Goal: Transaction & Acquisition: Purchase product/service

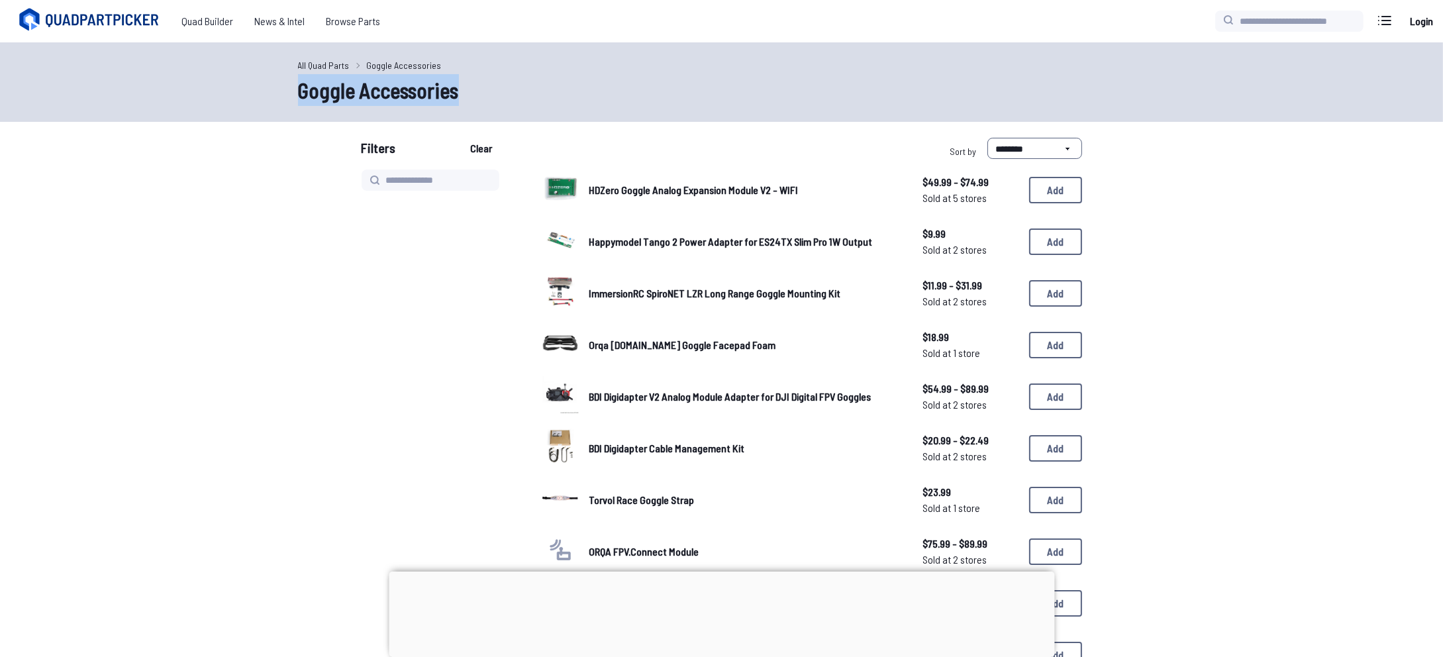
drag, startPoint x: 467, startPoint y: 90, endPoint x: 297, endPoint y: 99, distance: 170.4
click at [297, 99] on div "All Quad Parts Goggle Accessories Goggle Accessories" at bounding box center [721, 81] width 1443 height 79
copy h1 "Goggle Accessories"
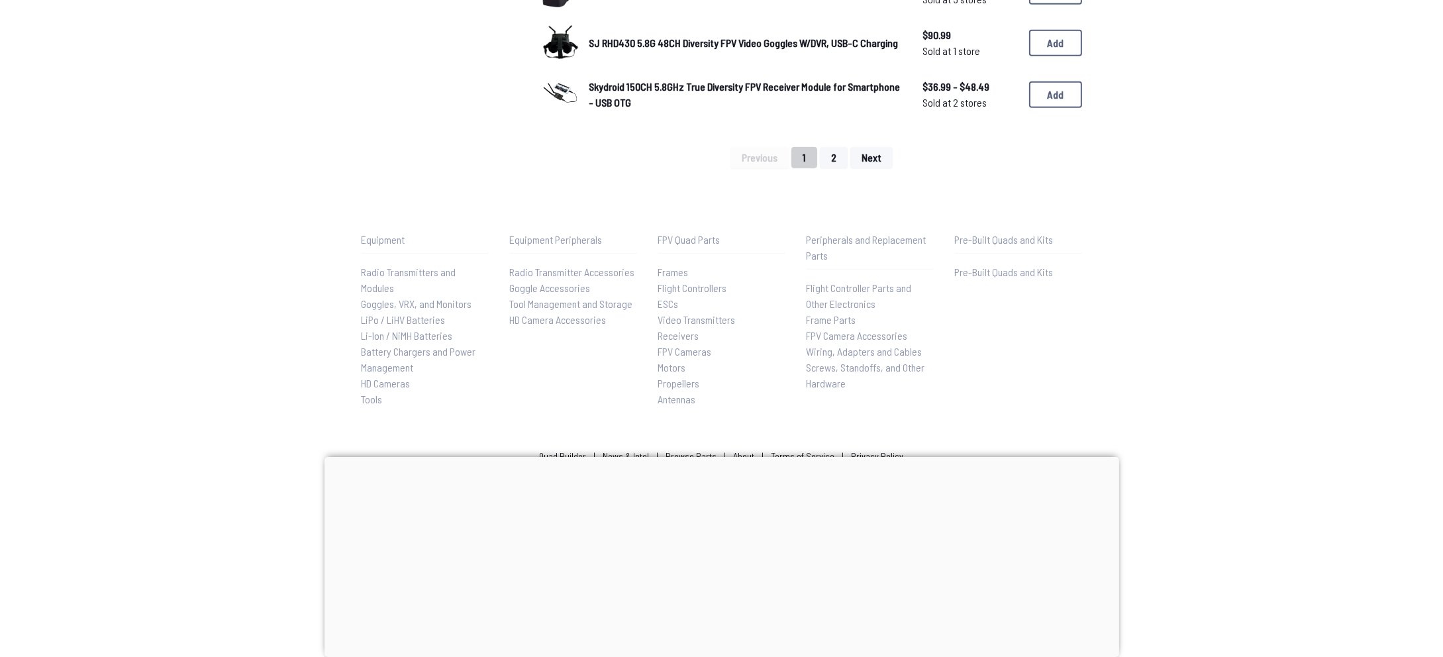
scroll to position [1123, 0]
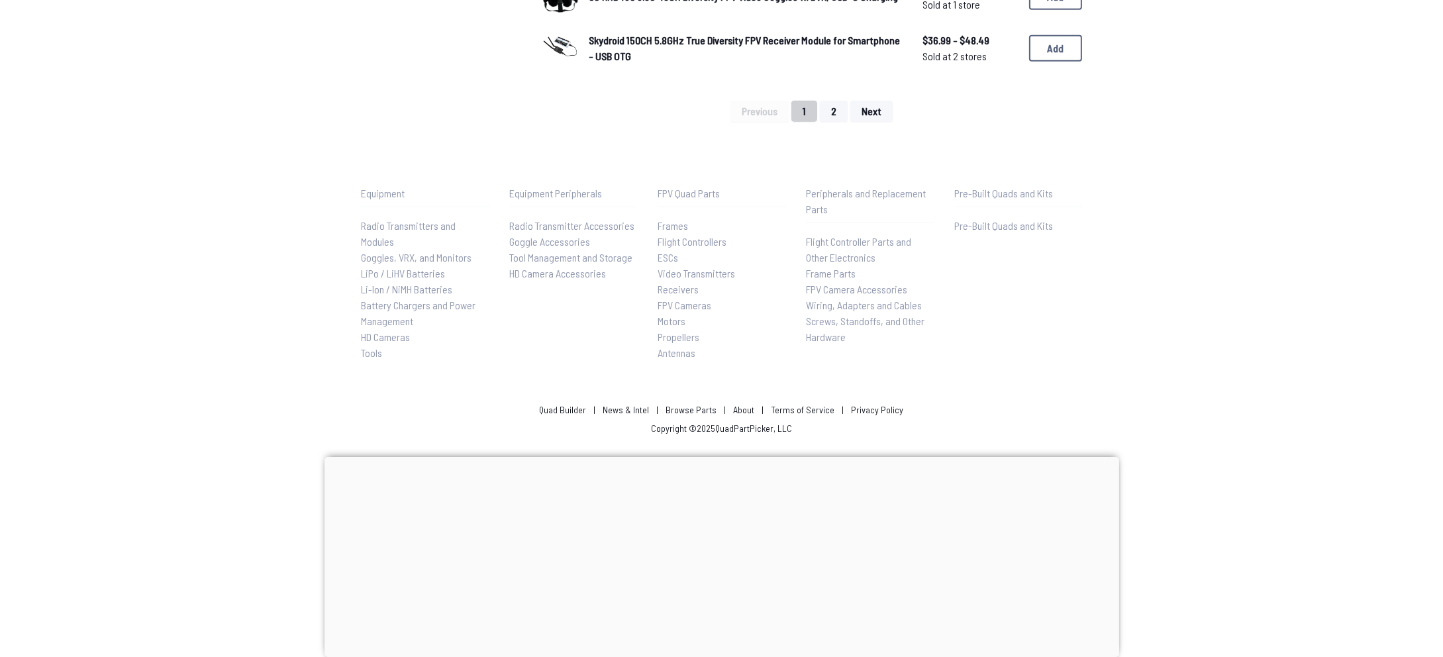
click at [842, 112] on button "2" at bounding box center [834, 111] width 28 height 21
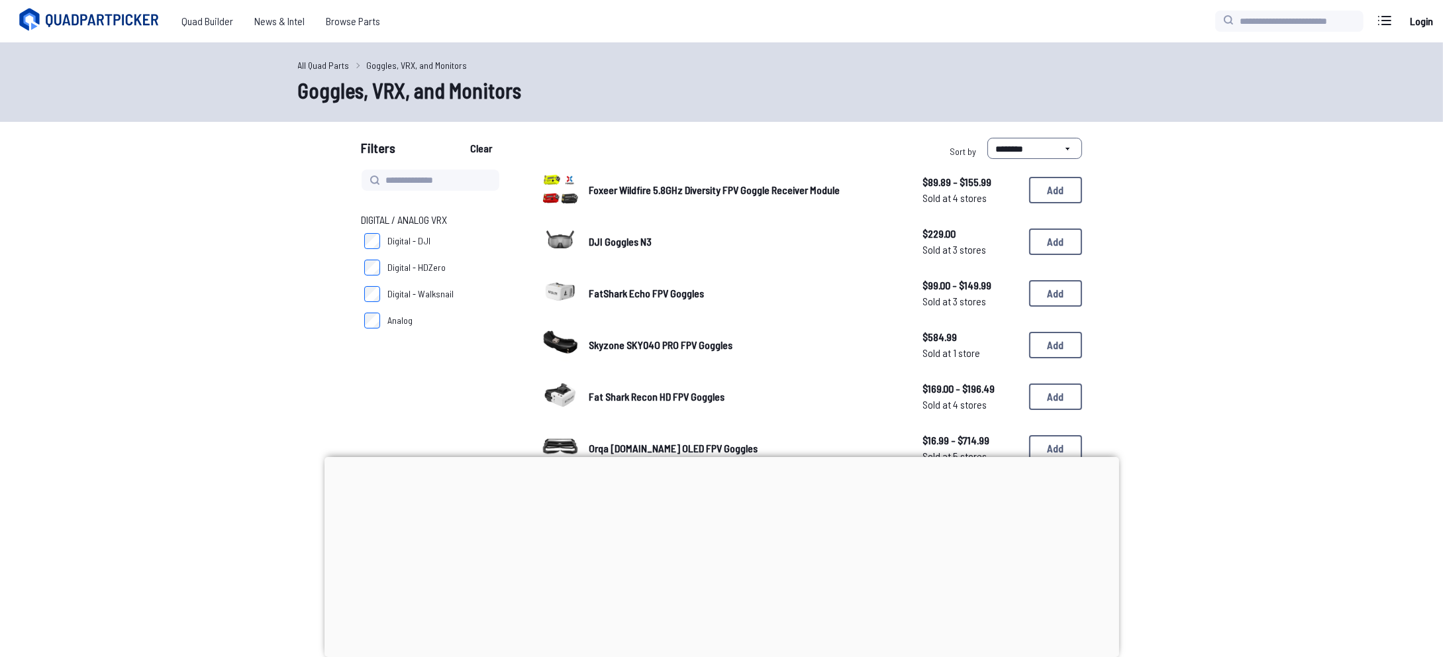
click at [722, 457] on div at bounding box center [721, 457] width 795 height 0
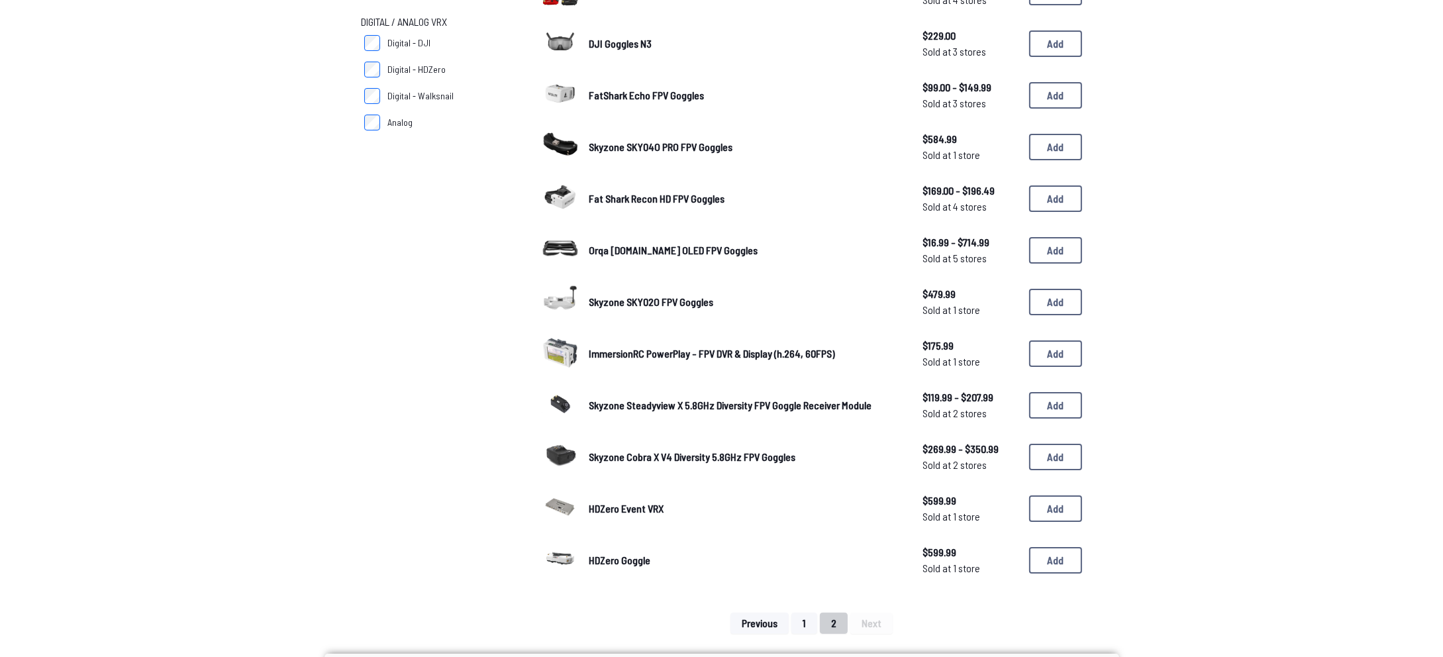
scroll to position [199, 0]
